Goal: Task Accomplishment & Management: Manage account settings

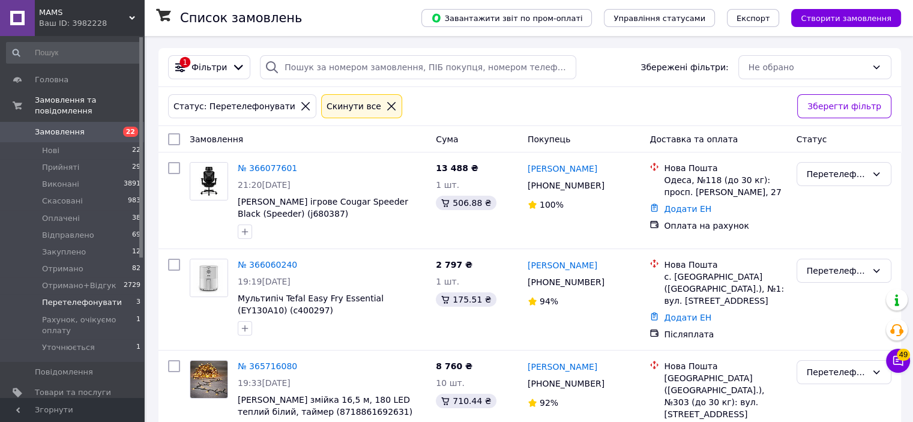
click at [64, 127] on span "Замовлення" at bounding box center [60, 132] width 50 height 11
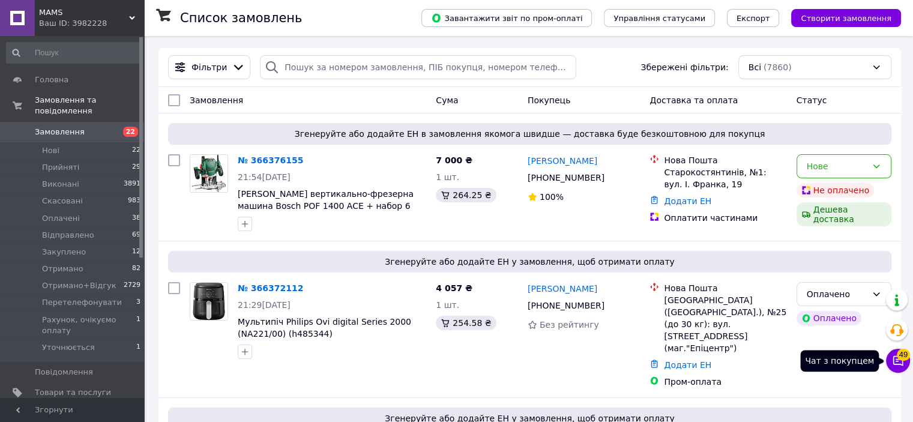
click at [893, 367] on button "Чат з покупцем 49" at bounding box center [898, 361] width 24 height 24
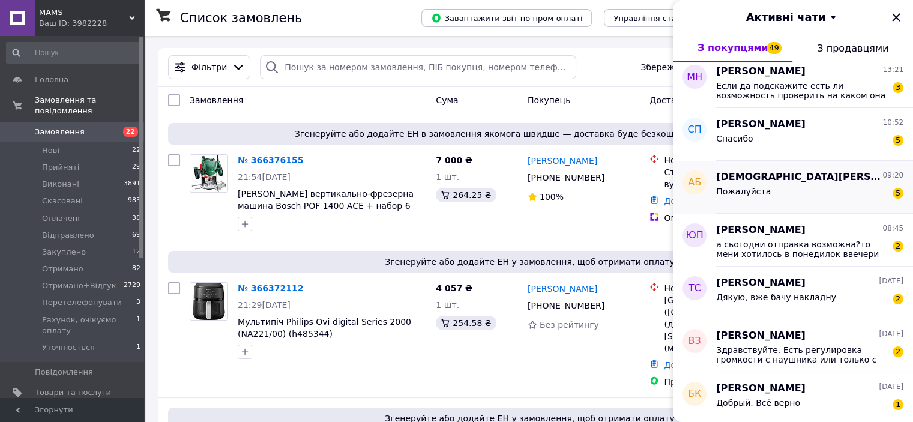
scroll to position [120, 0]
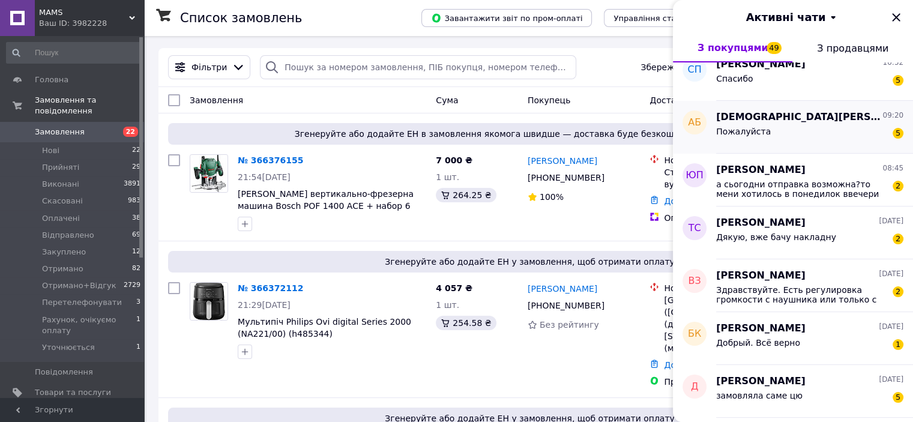
click at [782, 144] on div "Алла Бузунова 09:20 Пожалуйста 5" at bounding box center [814, 127] width 197 height 53
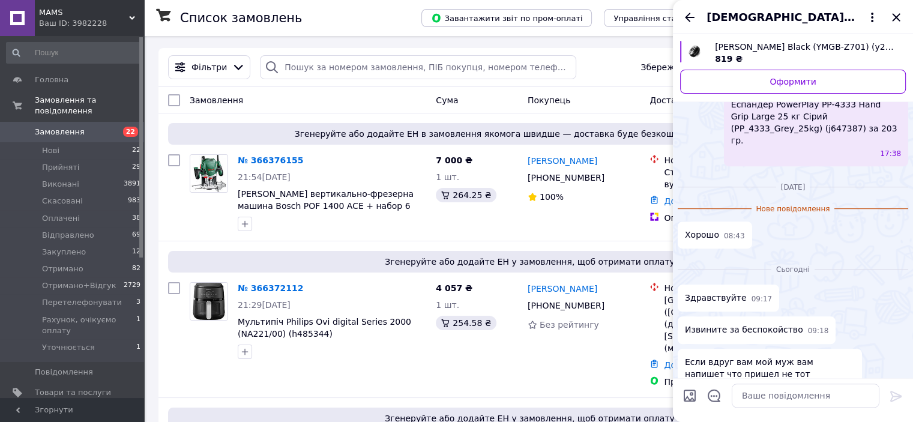
scroll to position [750, 0]
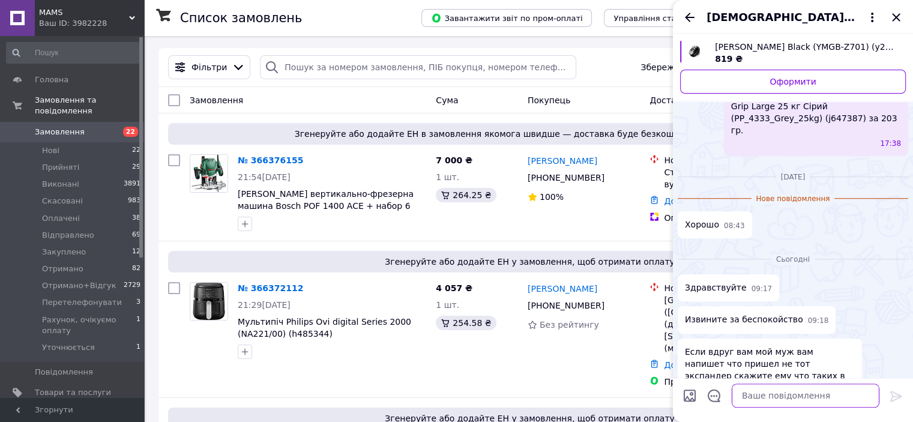
click at [781, 391] on textarea at bounding box center [806, 396] width 148 height 24
type textarea "Доброї ночі, домовились)"
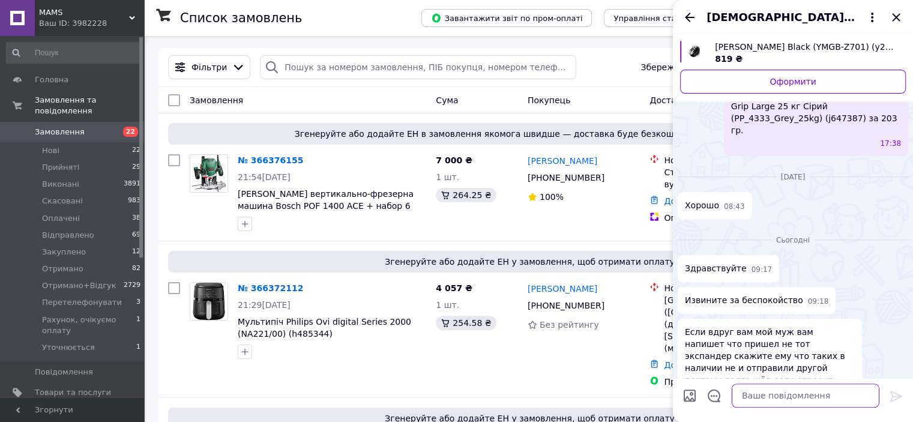
scroll to position [763, 0]
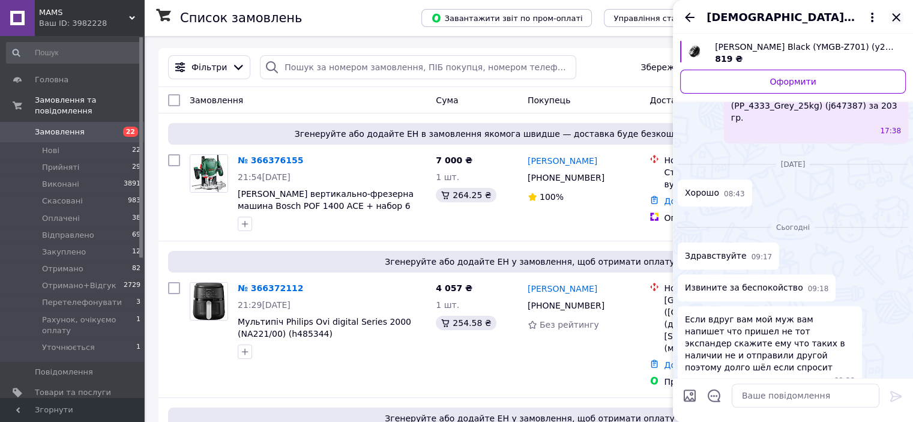
click at [898, 17] on icon "Закрити" at bounding box center [896, 17] width 14 height 14
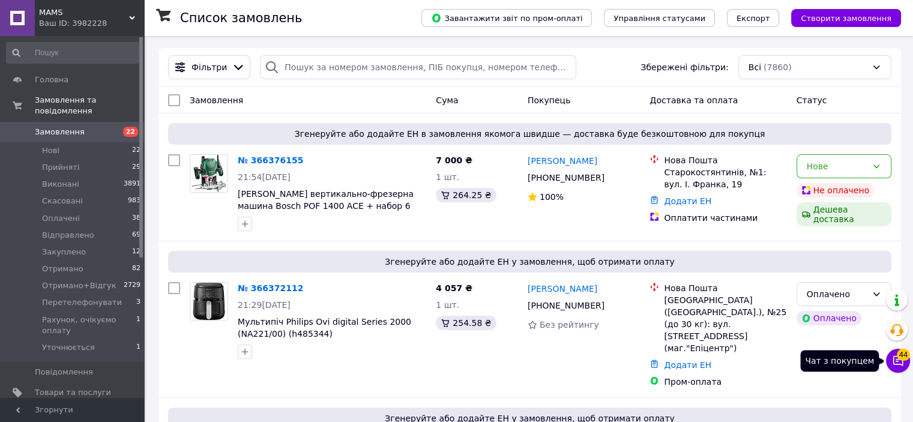
click at [903, 364] on icon at bounding box center [898, 361] width 12 height 12
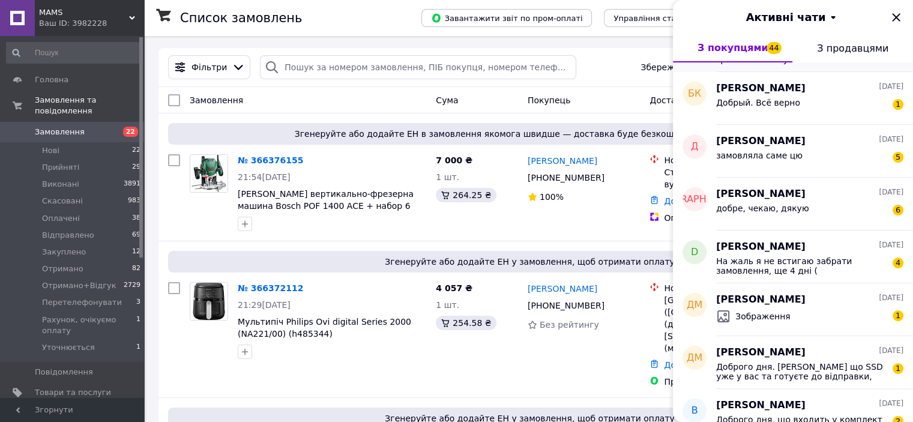
scroll to position [480, 0]
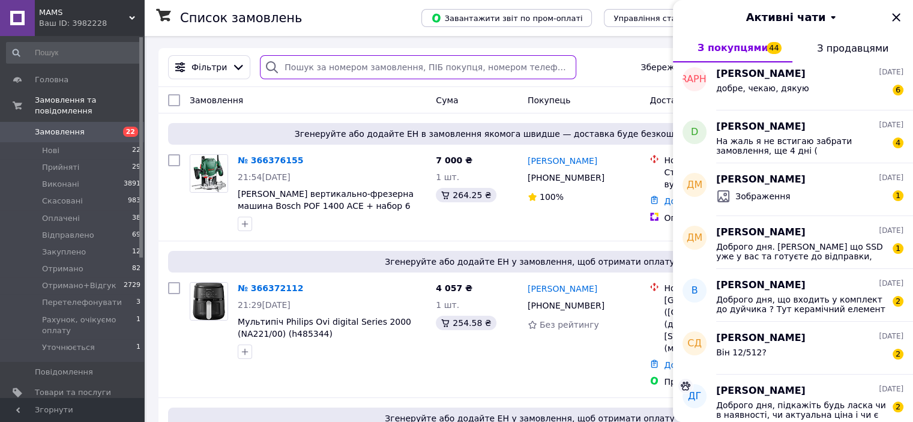
click at [324, 65] on input "search" at bounding box center [418, 67] width 316 height 24
click at [900, 20] on icon "Закрити" at bounding box center [896, 17] width 8 height 8
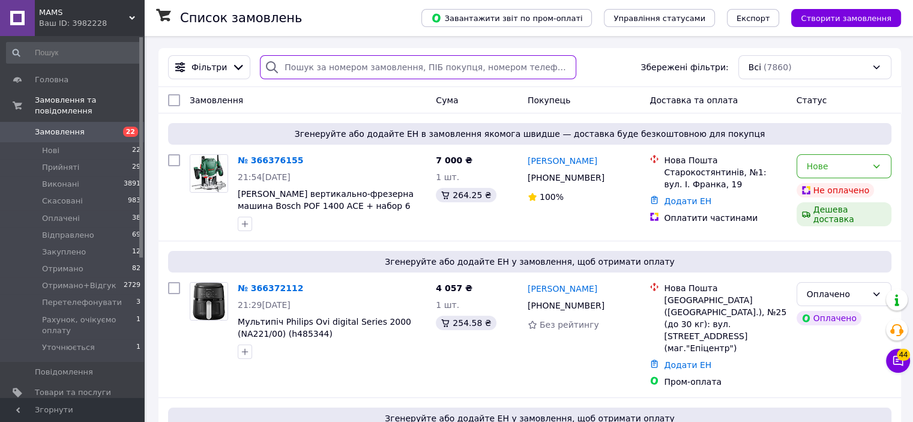
click at [433, 68] on input "search" at bounding box center [418, 67] width 316 height 24
type input "с"
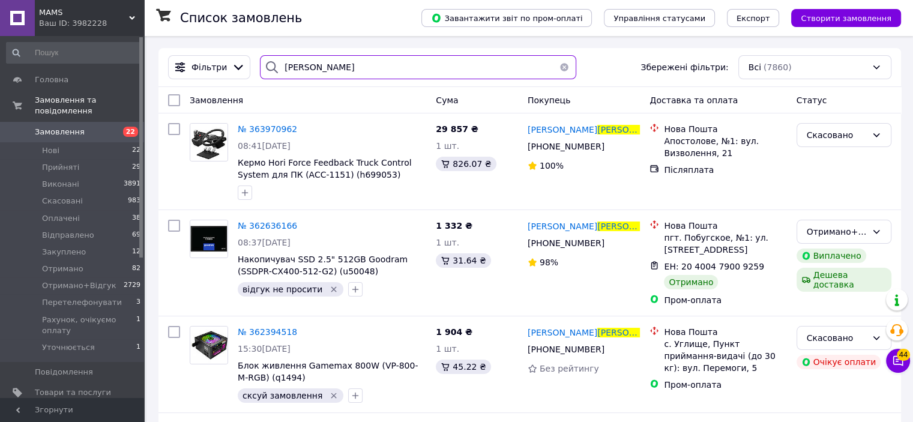
type input "мельничук"
click at [66, 127] on span "Замовлення" at bounding box center [60, 132] width 50 height 11
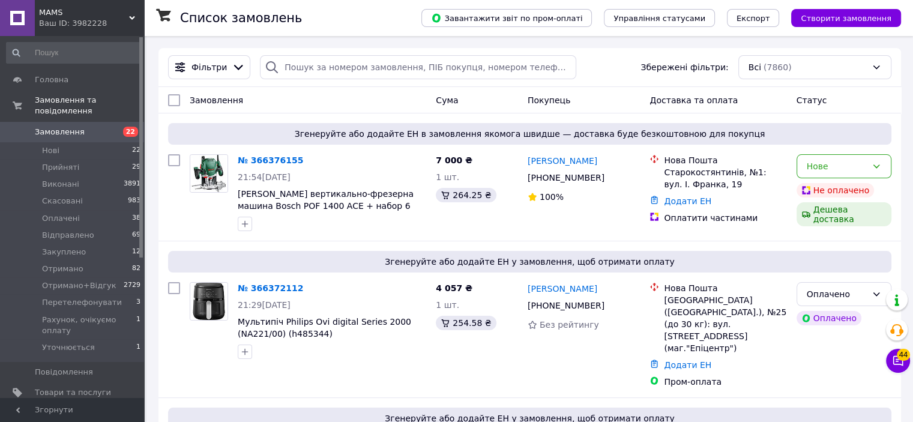
click at [53, 127] on span "Замовлення" at bounding box center [60, 132] width 50 height 11
